Goal: Check status: Check status

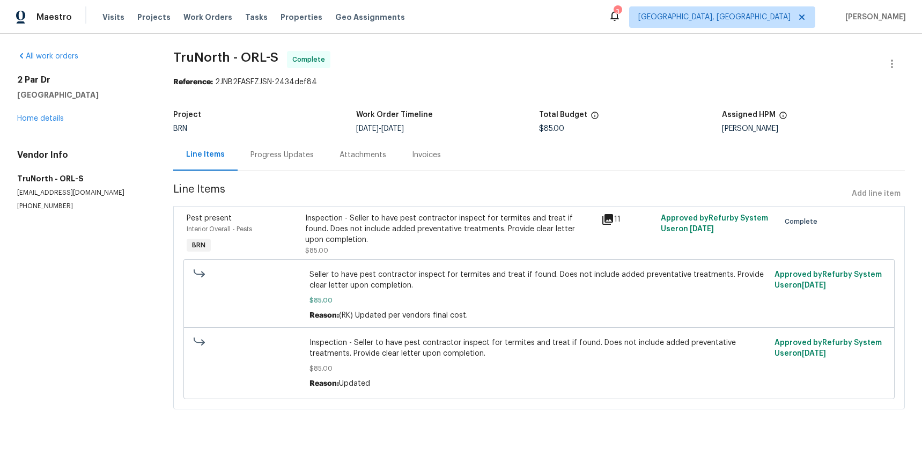
click at [611, 223] on icon at bounding box center [607, 219] width 13 height 13
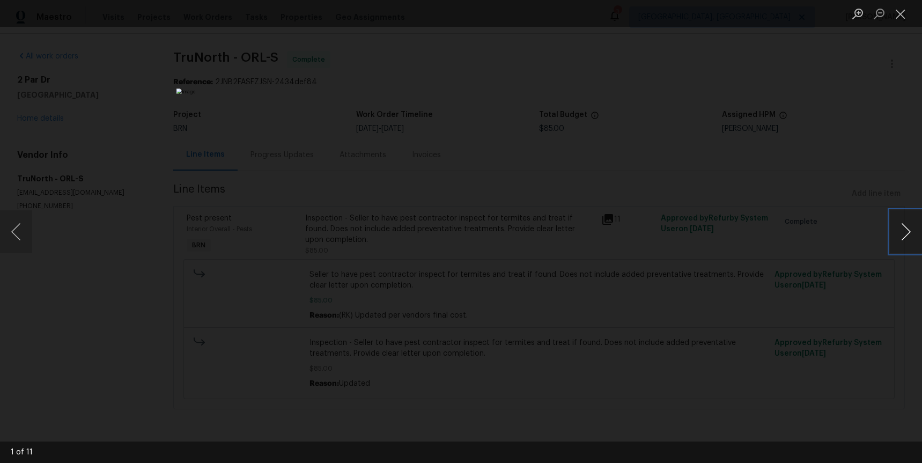
click at [906, 230] on button "Next image" at bounding box center [906, 231] width 32 height 43
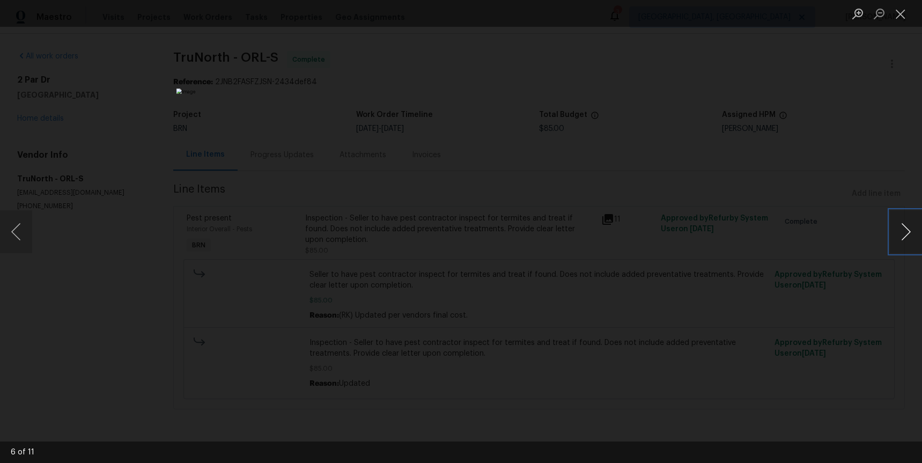
click at [906, 230] on button "Next image" at bounding box center [906, 231] width 32 height 43
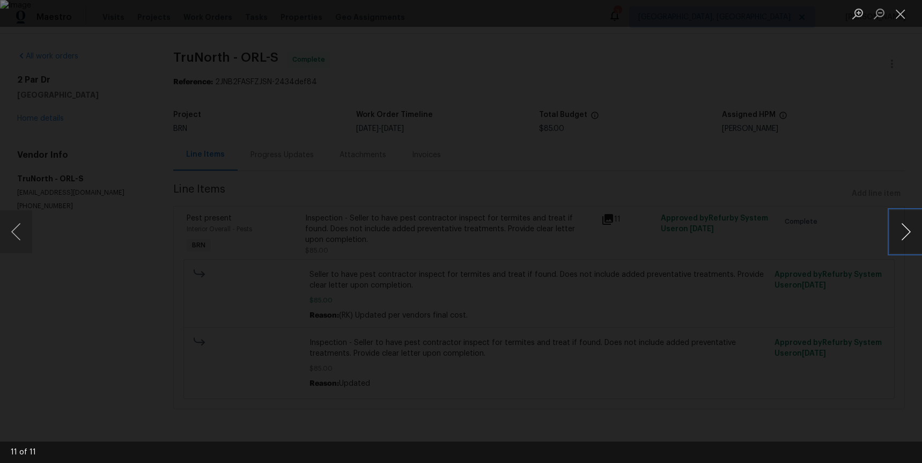
click at [906, 230] on button "Next image" at bounding box center [906, 231] width 32 height 43
click at [760, 201] on div "Lightbox" at bounding box center [461, 231] width 922 height 463
